Goal: Complete application form

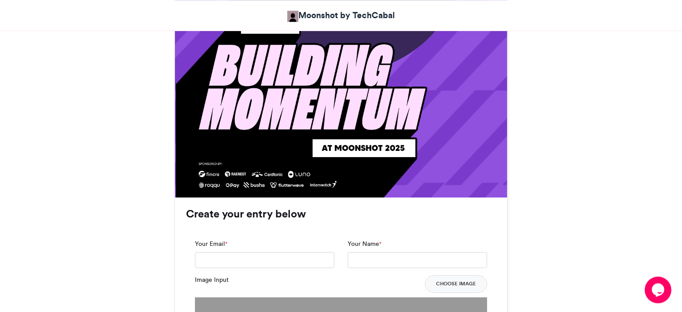
scroll to position [498, 0]
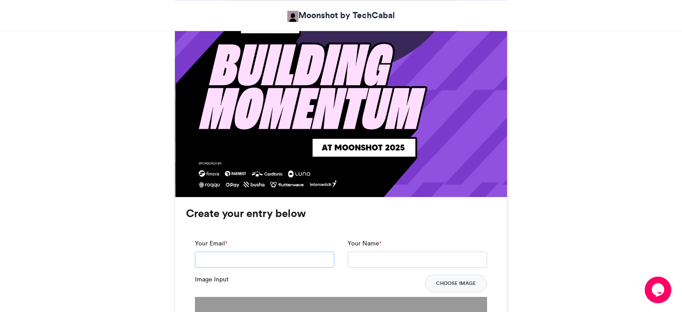
click at [271, 259] on input "Your Email *" at bounding box center [265, 260] width 140 height 16
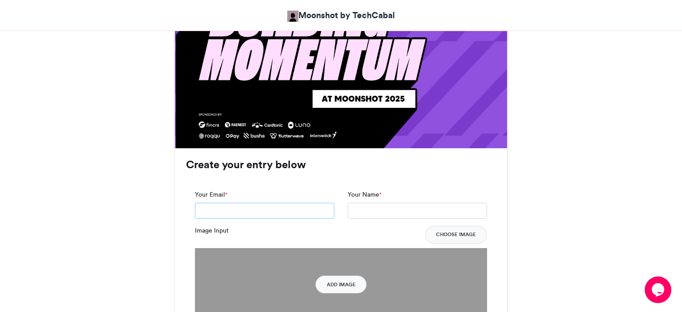
scroll to position [547, 0]
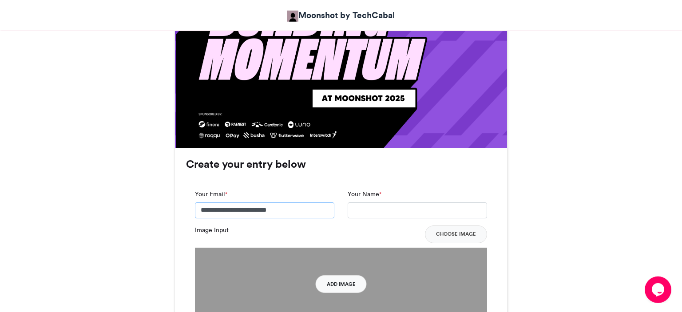
type input "**********"
click at [355, 286] on button "Add Image" at bounding box center [341, 284] width 51 height 18
click at [377, 207] on input "Your Name *" at bounding box center [418, 211] width 140 height 16
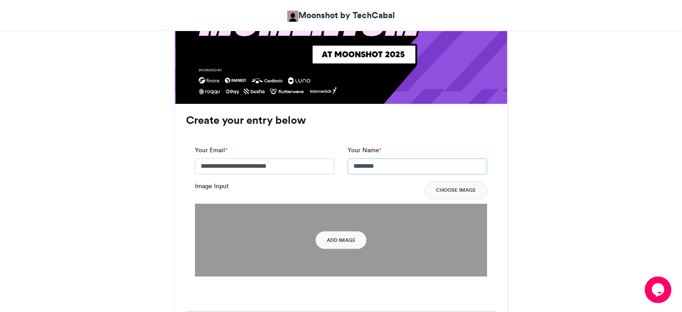
scroll to position [592, 0]
type input "********"
click at [460, 194] on button "Choose Image" at bounding box center [456, 190] width 62 height 18
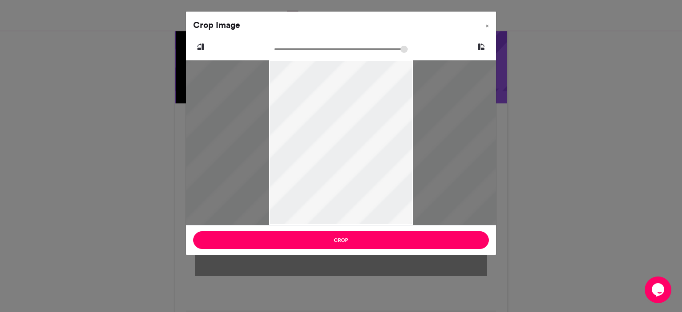
type input "******"
click at [487, 27] on span "×" at bounding box center [487, 25] width 3 height 5
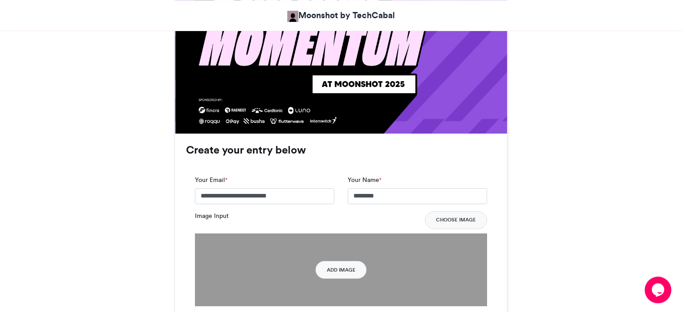
scroll to position [562, 0]
click at [451, 222] on button "Choose Image" at bounding box center [456, 220] width 62 height 18
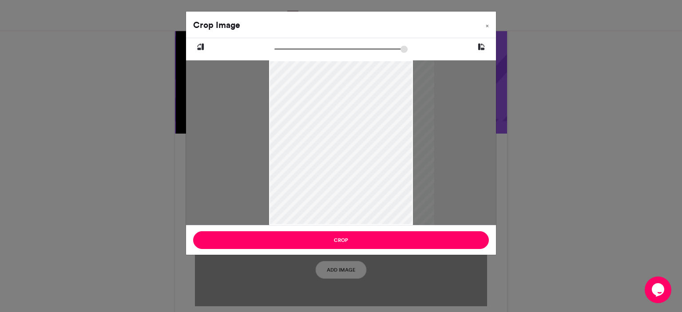
drag, startPoint x: 355, startPoint y: 87, endPoint x: 393, endPoint y: 103, distance: 41.4
click at [393, 103] on div at bounding box center [351, 142] width 165 height 165
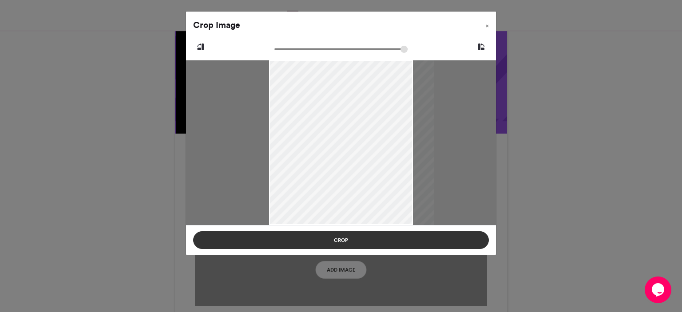
click at [371, 239] on button "Crop" at bounding box center [341, 240] width 296 height 18
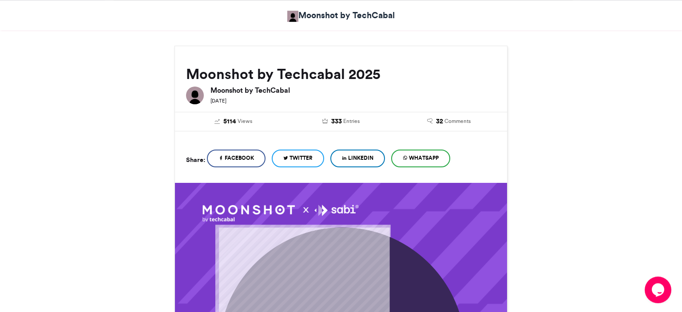
scroll to position [0, 0]
